Goal: Information Seeking & Learning: Learn about a topic

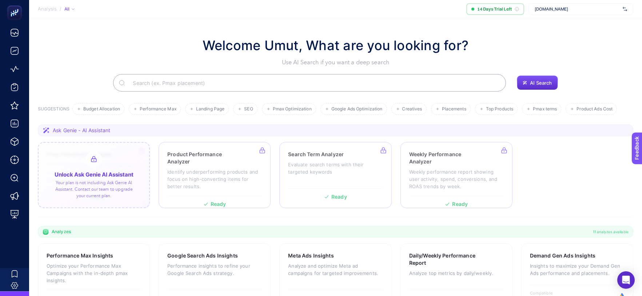
click at [116, 163] on div at bounding box center [94, 175] width 112 height 66
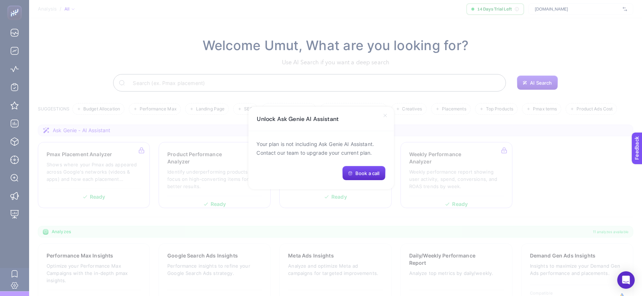
click at [385, 114] on icon at bounding box center [385, 116] width 6 height 6
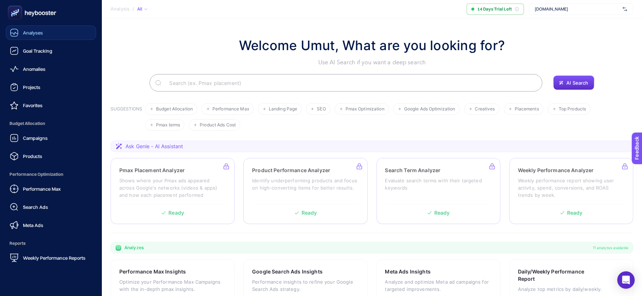
click at [17, 36] on icon at bounding box center [14, 32] width 9 height 9
click at [35, 54] on div "Goal Tracking" at bounding box center [31, 51] width 43 height 9
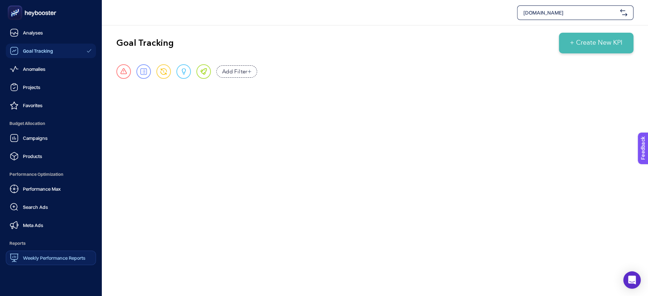
click at [41, 255] on span "Weekly Performance Reports" at bounding box center [54, 258] width 63 height 6
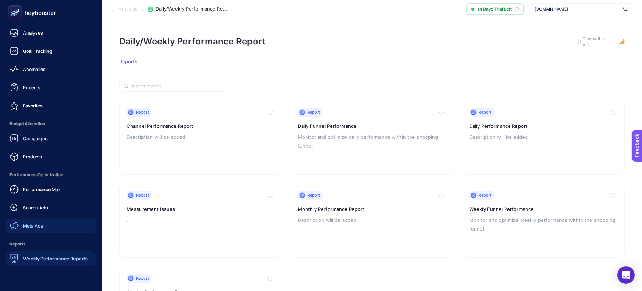
click at [26, 220] on link "Meta Ads" at bounding box center [51, 225] width 90 height 15
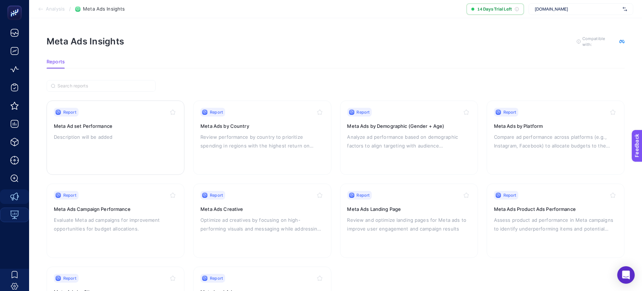
click at [81, 128] on h3 "Meta Ad set Performance" at bounding box center [115, 125] width 123 height 7
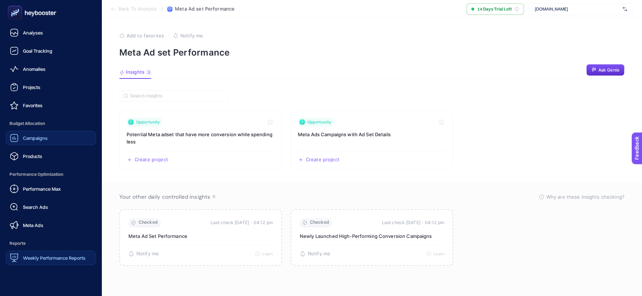
click at [30, 140] on span "Campaigns" at bounding box center [35, 138] width 25 height 6
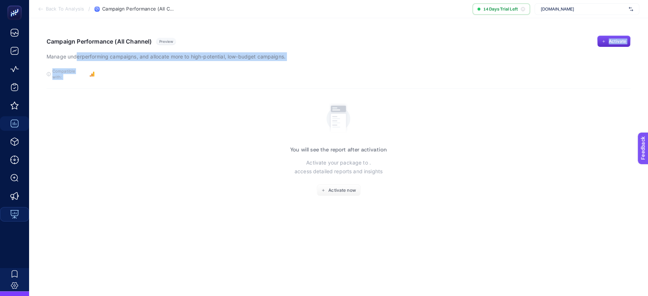
drag, startPoint x: 190, startPoint y: 67, endPoint x: 232, endPoint y: 66, distance: 42.2
click at [228, 67] on section "Campaign Performance (All Channel) Preview Manage underperforming campaigns, an…" at bounding box center [339, 62] width 584 height 53
click at [245, 61] on section "Campaign Performance (All Channel) Preview Manage underperforming campaigns, an…" at bounding box center [339, 62] width 584 height 53
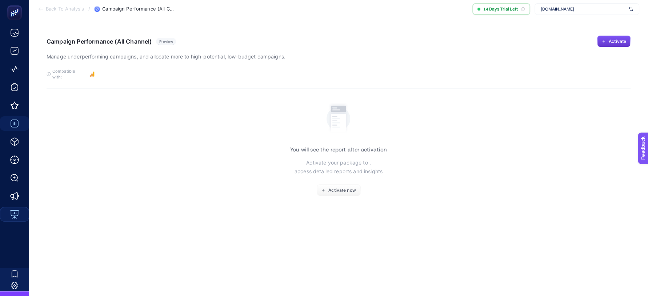
click at [617, 39] on span "Activate" at bounding box center [617, 42] width 17 height 6
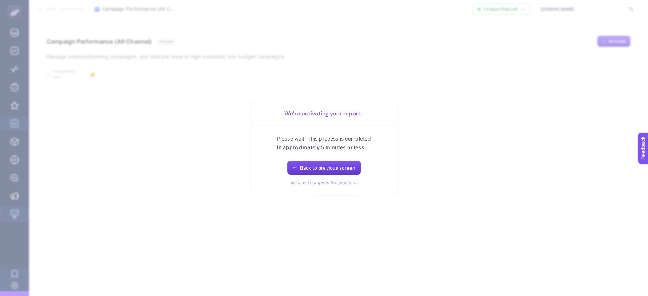
click at [320, 171] on span "Back to previous screen" at bounding box center [327, 168] width 55 height 6
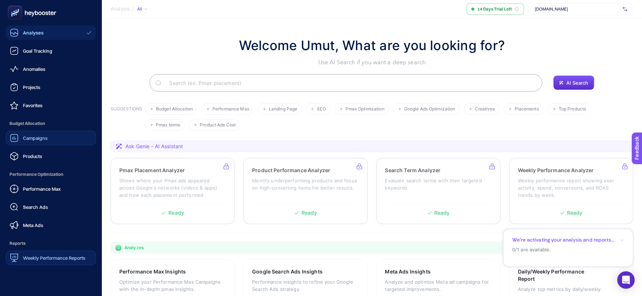
click at [29, 135] on span "Campaigns" at bounding box center [35, 138] width 25 height 6
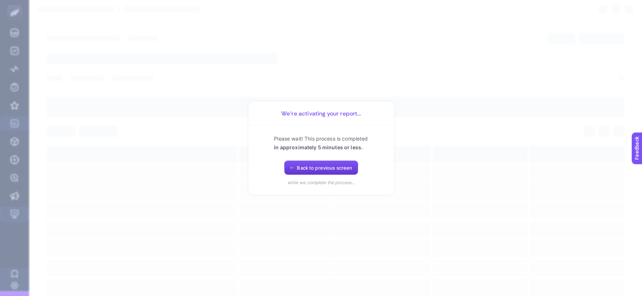
click at [306, 168] on span "Back to previous screen" at bounding box center [324, 168] width 55 height 6
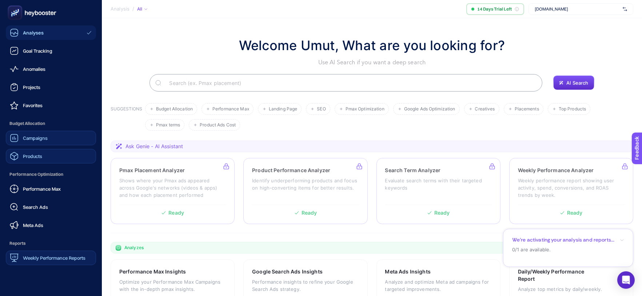
click at [18, 156] on icon at bounding box center [14, 156] width 9 height 9
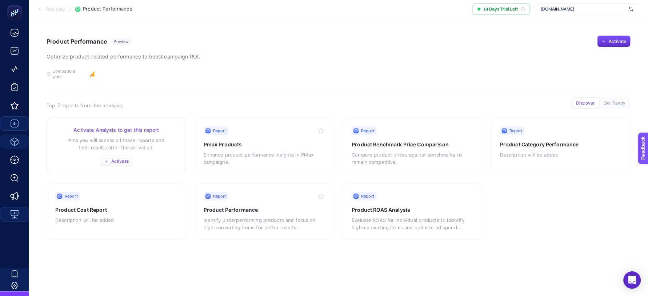
click at [118, 159] on span "Activate" at bounding box center [119, 162] width 17 height 6
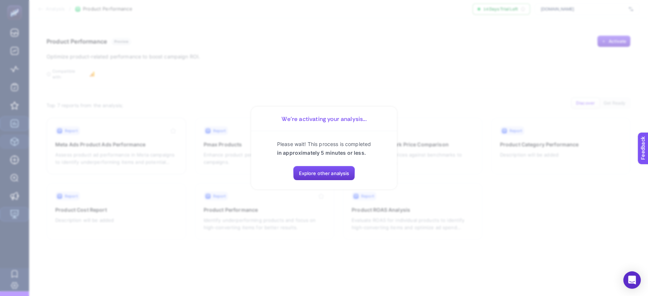
click at [317, 176] on span "Explore other analysis" at bounding box center [324, 174] width 51 height 6
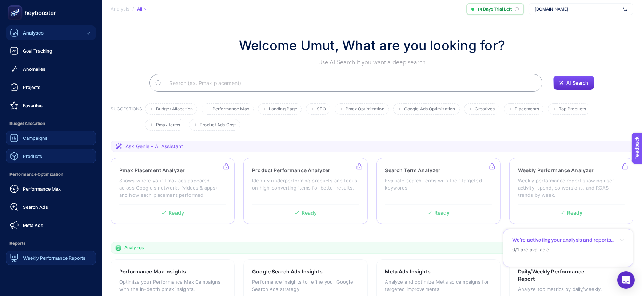
click at [31, 157] on span "Products" at bounding box center [32, 156] width 19 height 6
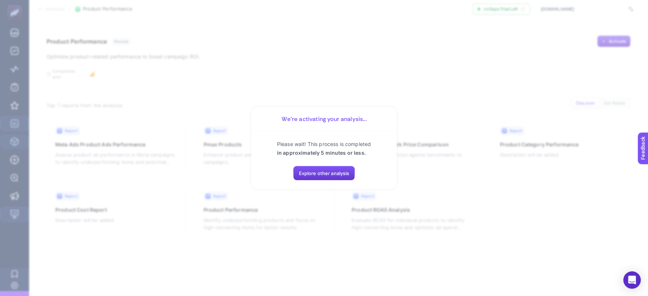
click at [335, 177] on button "Explore other analysis" at bounding box center [324, 173] width 62 height 15
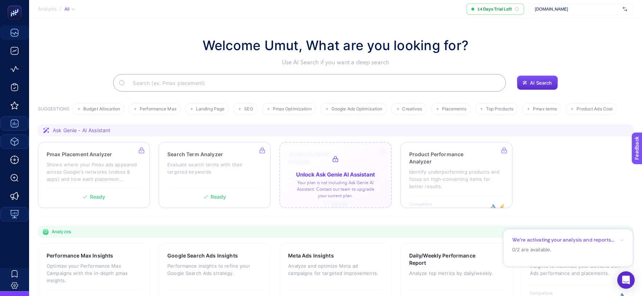
click at [325, 197] on div at bounding box center [335, 175] width 112 height 66
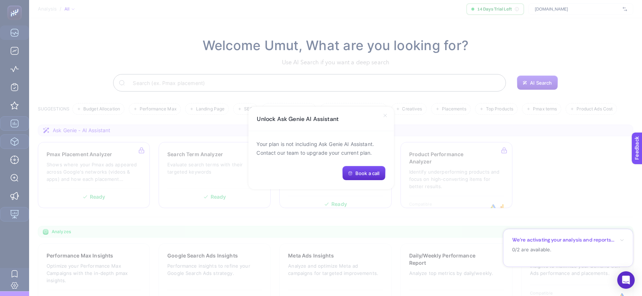
click at [384, 118] on icon at bounding box center [385, 116] width 6 height 6
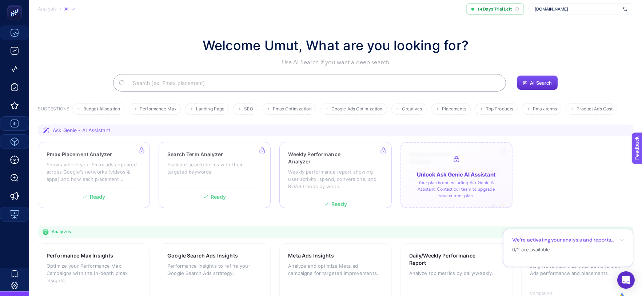
click at [463, 172] on div at bounding box center [456, 175] width 112 height 66
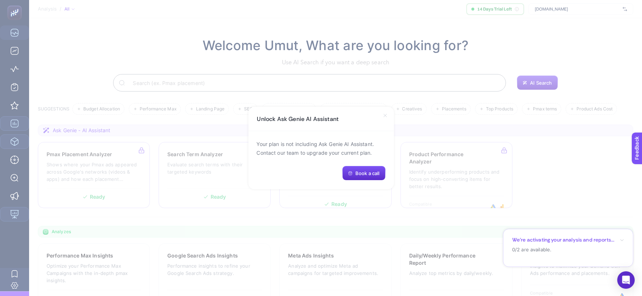
click at [385, 120] on div "Unlock Ask Genie AI Assistant" at bounding box center [320, 119] width 145 height 24
click at [385, 117] on icon at bounding box center [385, 116] width 6 height 6
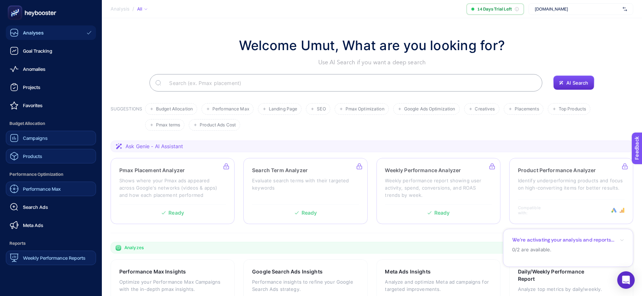
click at [25, 191] on span "Performance Max" at bounding box center [42, 189] width 38 height 6
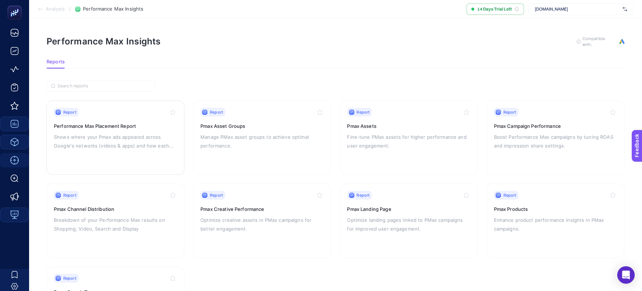
click at [77, 136] on p "Shows where your Pmax ads appeared across Google's networks (videos & apps) and…" at bounding box center [115, 140] width 123 height 17
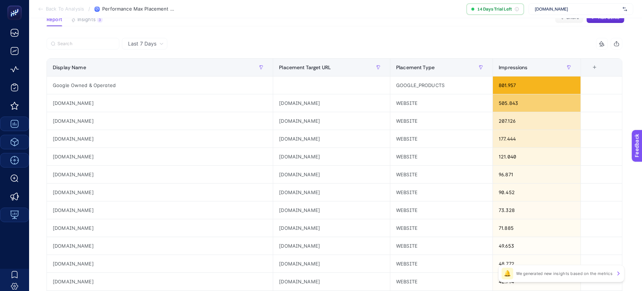
scroll to position [161, 0]
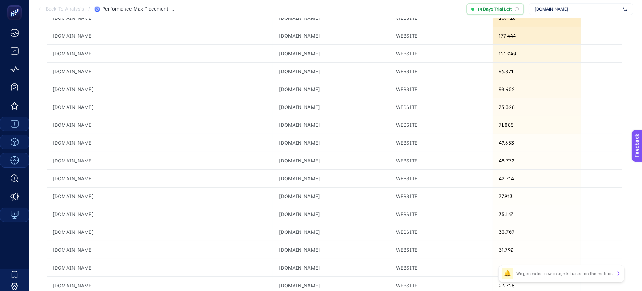
click at [552, 274] on p "We generated new insights based on the metrics" at bounding box center [564, 273] width 96 height 6
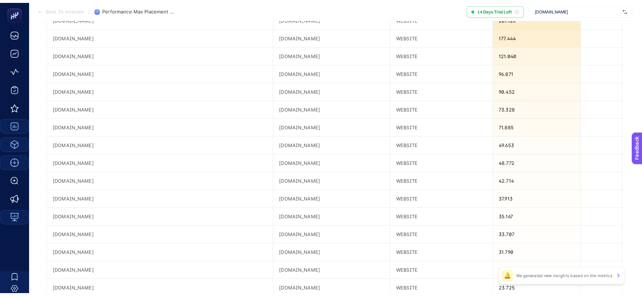
scroll to position [0, 0]
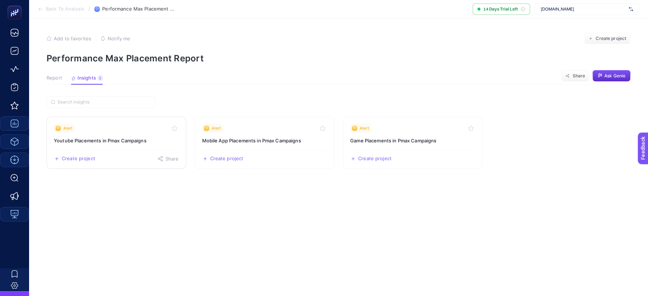
click at [82, 140] on h3 "Youtube Placements in Pmax Campaigns" at bounding box center [116, 140] width 125 height 7
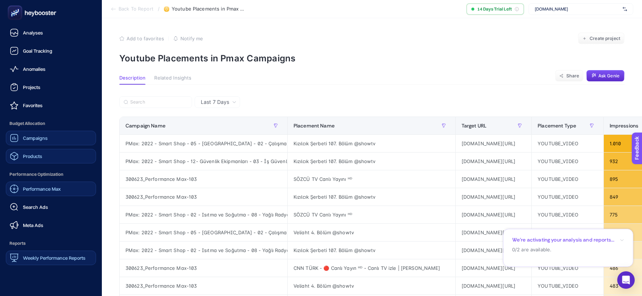
click at [50, 262] on link "Weekly Performance Reports" at bounding box center [51, 258] width 90 height 15
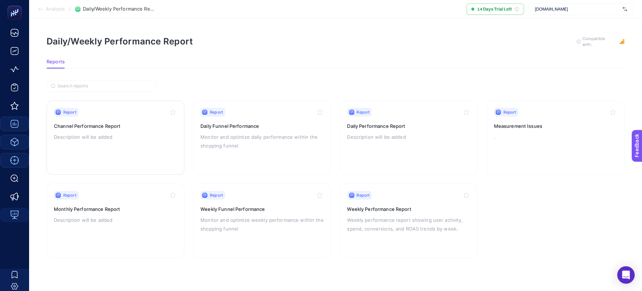
click at [84, 122] on h3 "Channel Performance Report" at bounding box center [115, 125] width 123 height 7
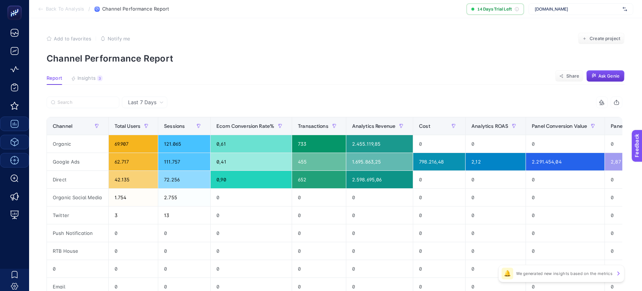
click at [620, 72] on button "Ask Genie" at bounding box center [605, 76] width 38 height 12
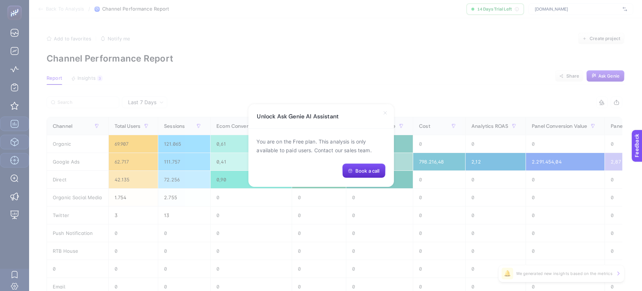
click at [382, 116] on icon at bounding box center [385, 113] width 6 height 6
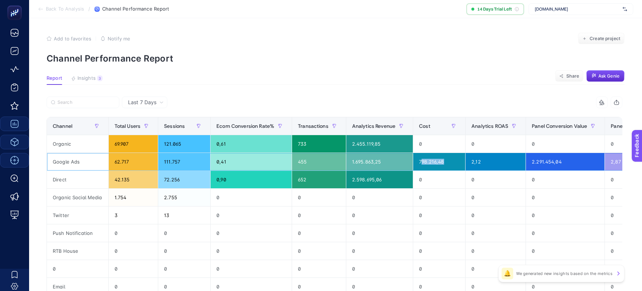
drag, startPoint x: 419, startPoint y: 164, endPoint x: 444, endPoint y: 163, distance: 25.5
click at [444, 163] on div "798.216,48" at bounding box center [439, 161] width 52 height 17
drag, startPoint x: 353, startPoint y: 161, endPoint x: 369, endPoint y: 160, distance: 15.7
click at [369, 160] on div "1.695.863,25" at bounding box center [379, 161] width 67 height 17
drag, startPoint x: 527, startPoint y: 158, endPoint x: 584, endPoint y: 161, distance: 57.1
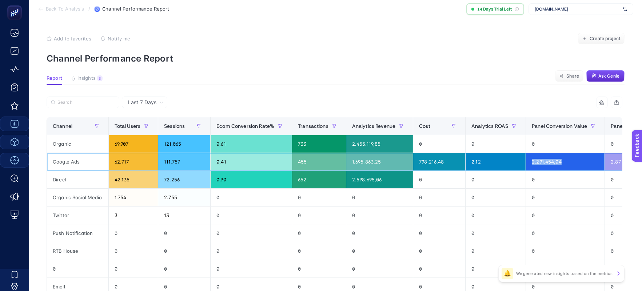
click at [584, 161] on div "2.291.454,04" at bounding box center [565, 161] width 79 height 17
click at [158, 98] on div "Last 7 Days" at bounding box center [144, 102] width 45 height 12
click at [149, 127] on li "Last 30 Days" at bounding box center [144, 130] width 41 height 13
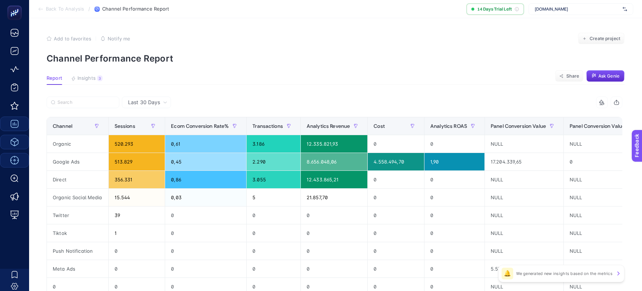
click at [545, 276] on div "🔔 We generated new insights based on the metrics" at bounding box center [561, 272] width 126 height 17
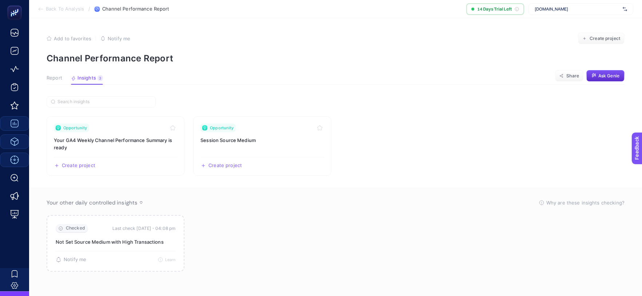
click at [49, 78] on span "Report" at bounding box center [55, 78] width 16 height 6
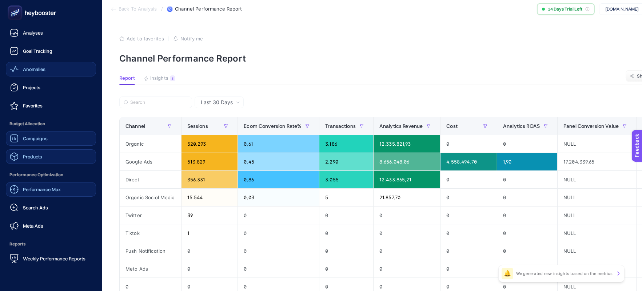
click at [63, 66] on link "Anomalies" at bounding box center [51, 69] width 90 height 15
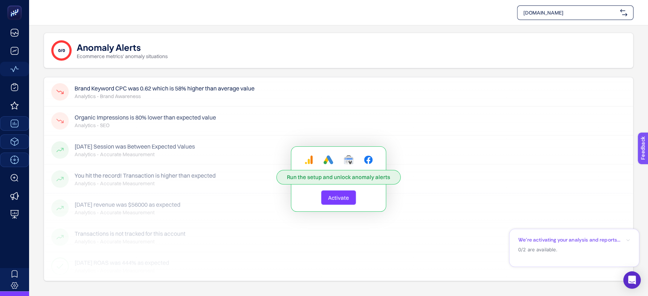
click at [338, 201] on button "Activate" at bounding box center [338, 198] width 35 height 15
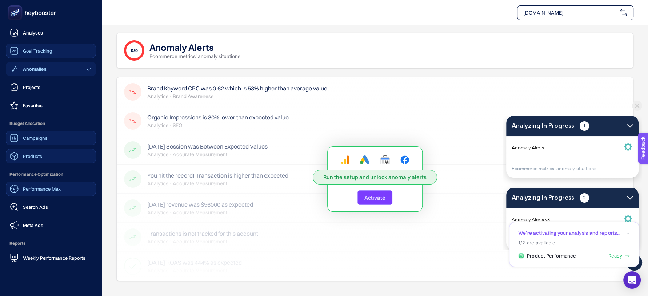
click at [43, 48] on span "Goal Tracking" at bounding box center [37, 51] width 29 height 6
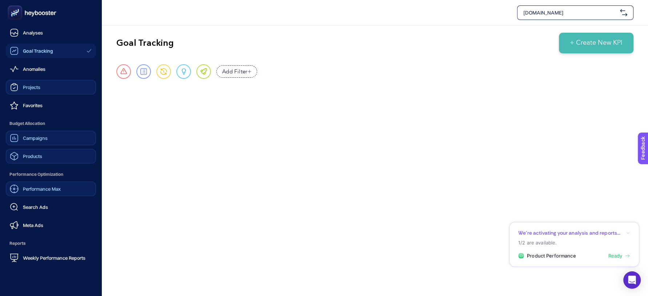
click at [19, 86] on div "Projects" at bounding box center [25, 87] width 31 height 9
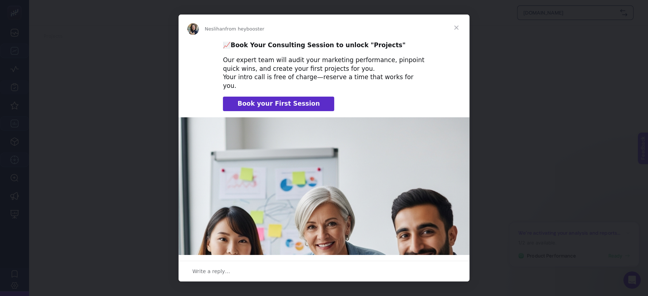
click at [457, 30] on span "Close" at bounding box center [456, 28] width 26 height 26
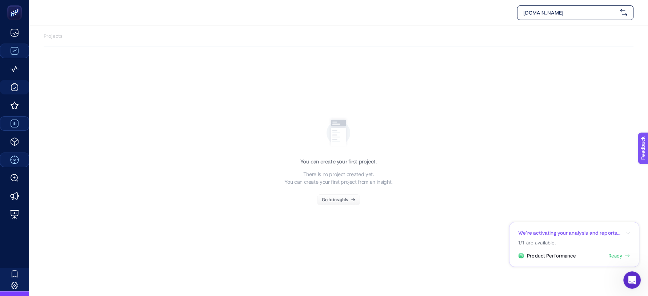
click at [609, 255] on span "Ready" at bounding box center [615, 256] width 14 height 7
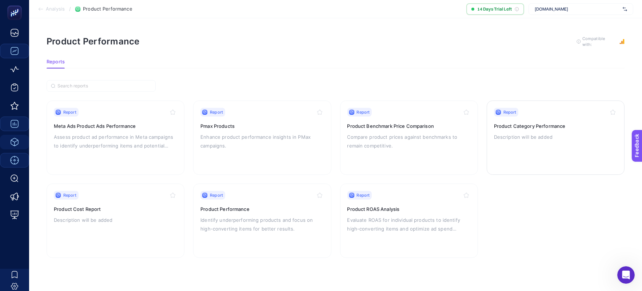
click at [535, 127] on h3 "Product Category Performance" at bounding box center [555, 125] width 123 height 7
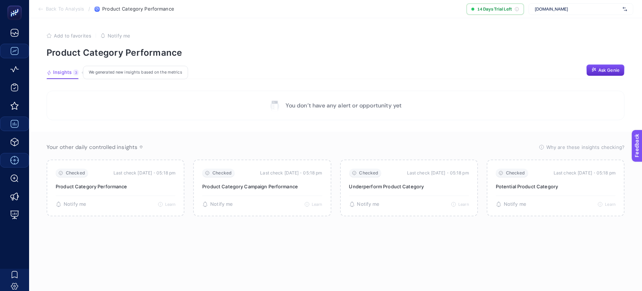
click at [74, 72] on div "3" at bounding box center [75, 72] width 5 height 6
click at [109, 73] on div "We generated new insights based on the metrics" at bounding box center [135, 72] width 105 height 13
click at [608, 63] on article "Add to favorites false Notify me Product Category Performance Insights 3 We gen…" at bounding box center [335, 154] width 613 height 272
click at [607, 69] on span "Ask Genie" at bounding box center [608, 70] width 21 height 6
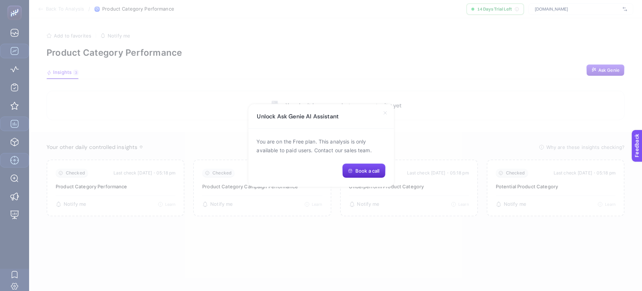
click at [384, 116] on icon at bounding box center [385, 113] width 6 height 6
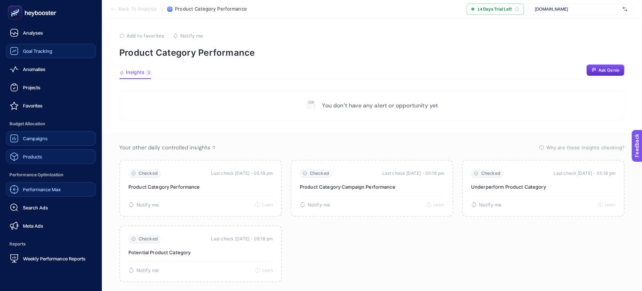
click at [20, 154] on div "Products" at bounding box center [26, 156] width 32 height 9
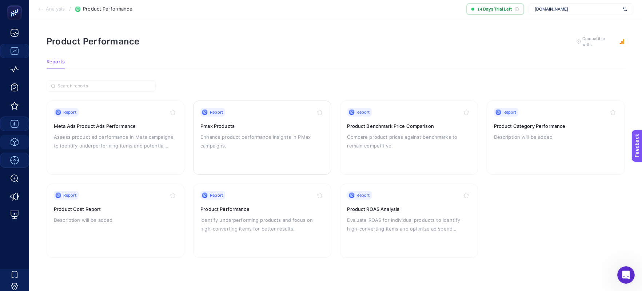
click at [245, 134] on p "Enhance product performance insights in PMax campaigns." at bounding box center [261, 140] width 123 height 17
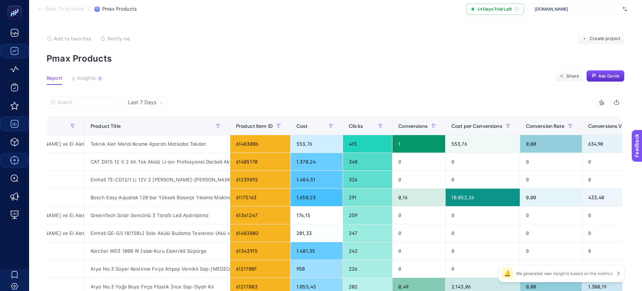
scroll to position [0, 121]
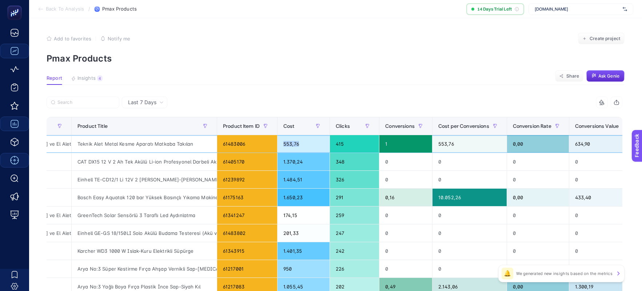
drag, startPoint x: 272, startPoint y: 144, endPoint x: 287, endPoint y: 146, distance: 14.8
click at [287, 146] on div "553,76" at bounding box center [303, 143] width 52 height 17
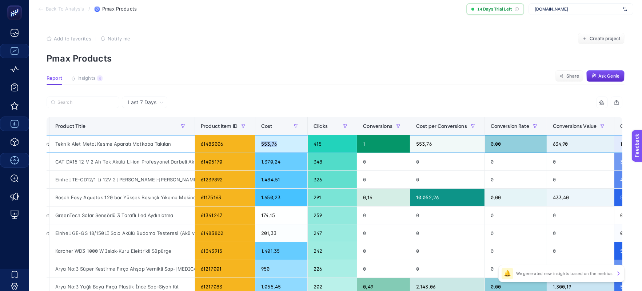
scroll to position [0, 161]
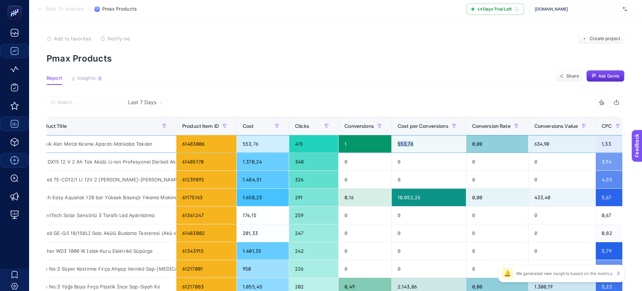
drag, startPoint x: 379, startPoint y: 142, endPoint x: 407, endPoint y: 144, distance: 28.1
click at [407, 144] on div "553,76" at bounding box center [429, 143] width 74 height 17
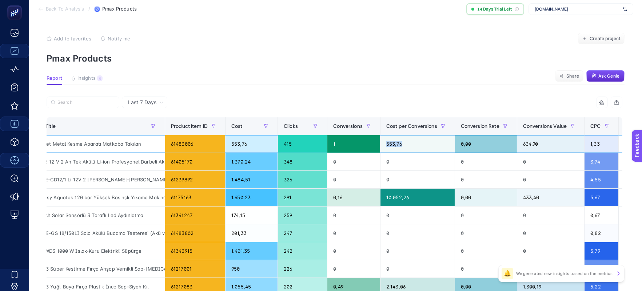
scroll to position [0, 4]
click at [590, 124] on span "CPC" at bounding box center [595, 126] width 10 height 6
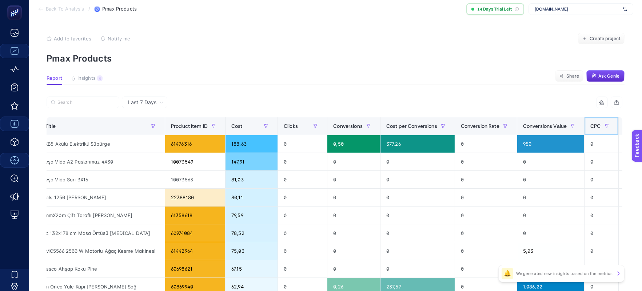
click at [590, 123] on span "CPC" at bounding box center [595, 126] width 10 height 6
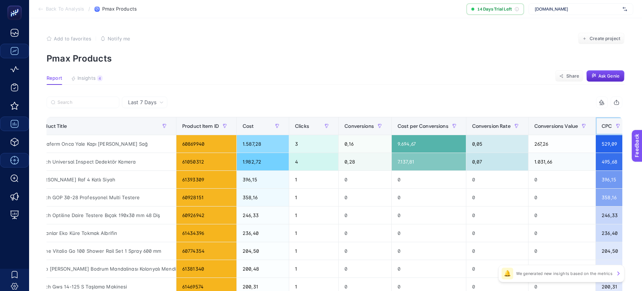
scroll to position [0, 173]
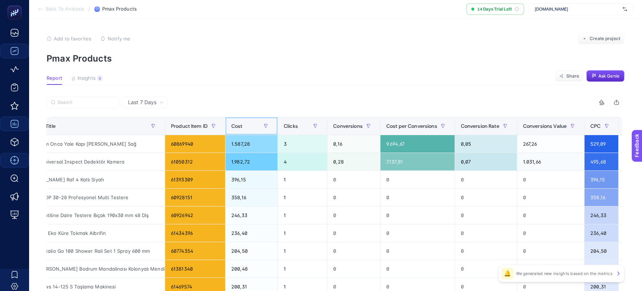
click at [235, 124] on span "Cost" at bounding box center [236, 126] width 11 height 6
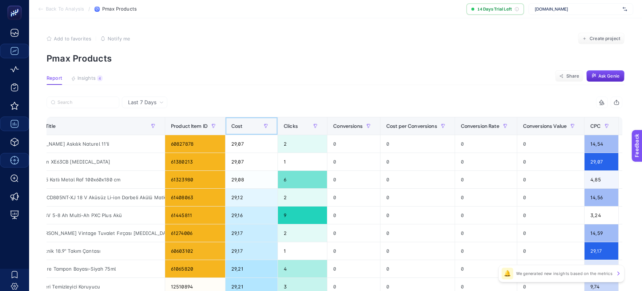
click at [235, 124] on span "Cost" at bounding box center [236, 126] width 11 height 6
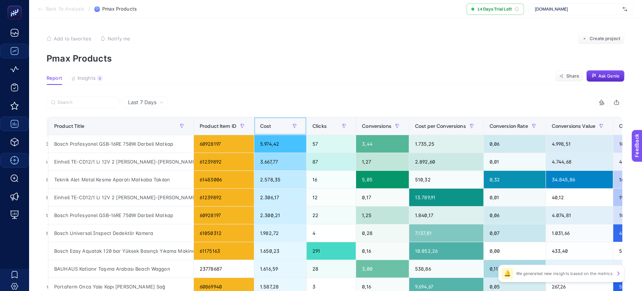
scroll to position [0, 184]
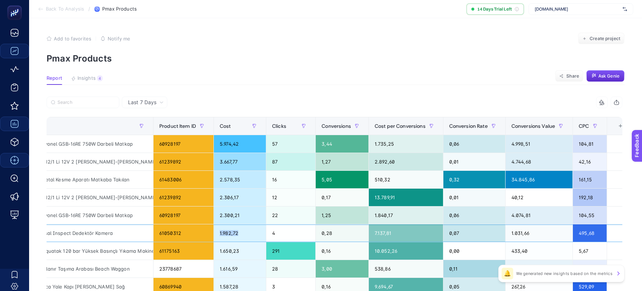
drag, startPoint x: 215, startPoint y: 231, endPoint x: 247, endPoint y: 231, distance: 32.0
click at [247, 231] on div "1.982,72" at bounding box center [240, 232] width 52 height 17
drag, startPoint x: 503, startPoint y: 233, endPoint x: 526, endPoint y: 233, distance: 22.5
click at [526, 233] on div "1.031,66" at bounding box center [538, 232] width 67 height 17
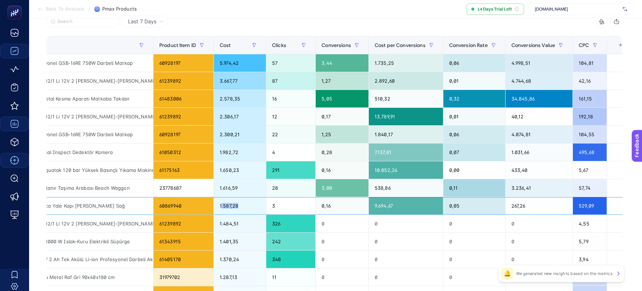
drag, startPoint x: 244, startPoint y: 207, endPoint x: 250, endPoint y: 207, distance: 6.2
click at [250, 207] on div "1.587,28" at bounding box center [240, 205] width 52 height 17
drag, startPoint x: 367, startPoint y: 205, endPoint x: 405, endPoint y: 204, distance: 37.8
click at [405, 204] on div "9.694,67" at bounding box center [406, 205] width 74 height 17
drag, startPoint x: 505, startPoint y: 207, endPoint x: 518, endPoint y: 200, distance: 14.8
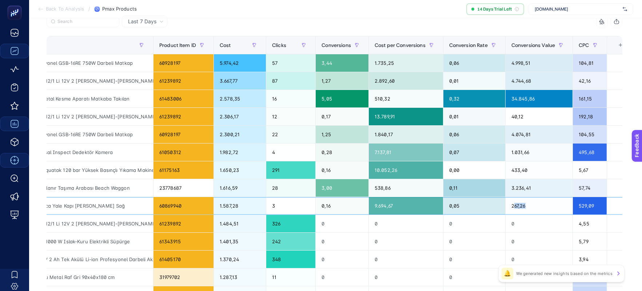
click at [518, 200] on div "267,26" at bounding box center [538, 205] width 67 height 17
click at [380, 203] on div "9.694,67" at bounding box center [406, 205] width 74 height 17
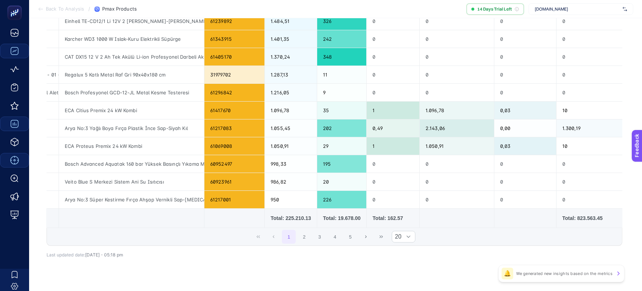
scroll to position [0, 132]
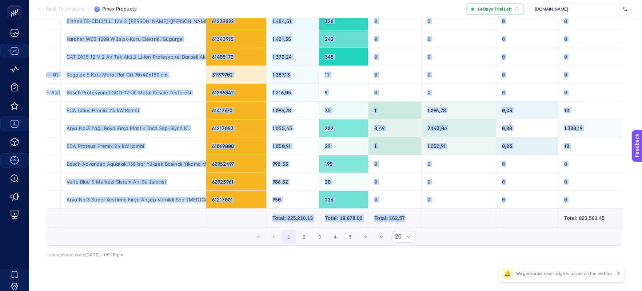
drag, startPoint x: 440, startPoint y: 225, endPoint x: 283, endPoint y: 200, distance: 158.3
click at [326, 224] on tr "Total: 225.210.13 Total: 19.678.00 Total: 162.57 Total: 823.563.45" at bounding box center [300, 217] width 771 height 19
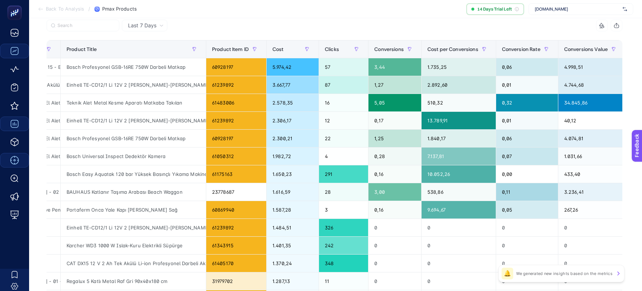
scroll to position [0, 4]
